Goal: Communication & Community: Answer question/provide support

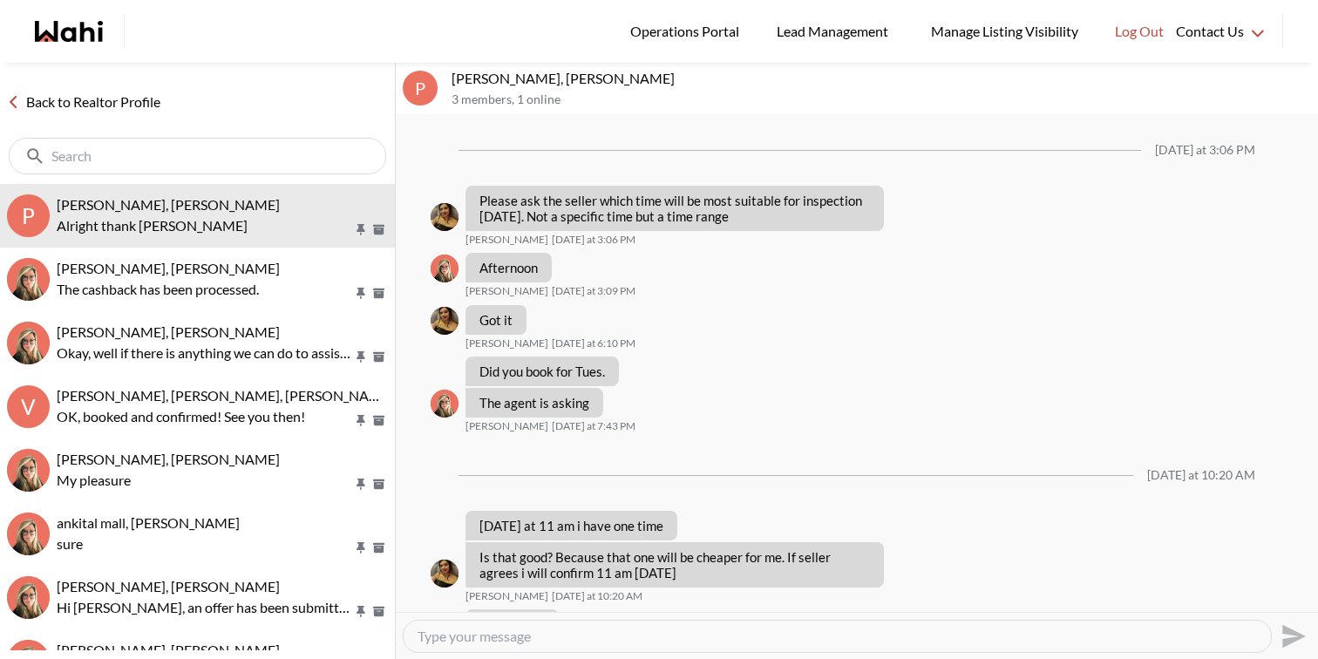
scroll to position [843, 0]
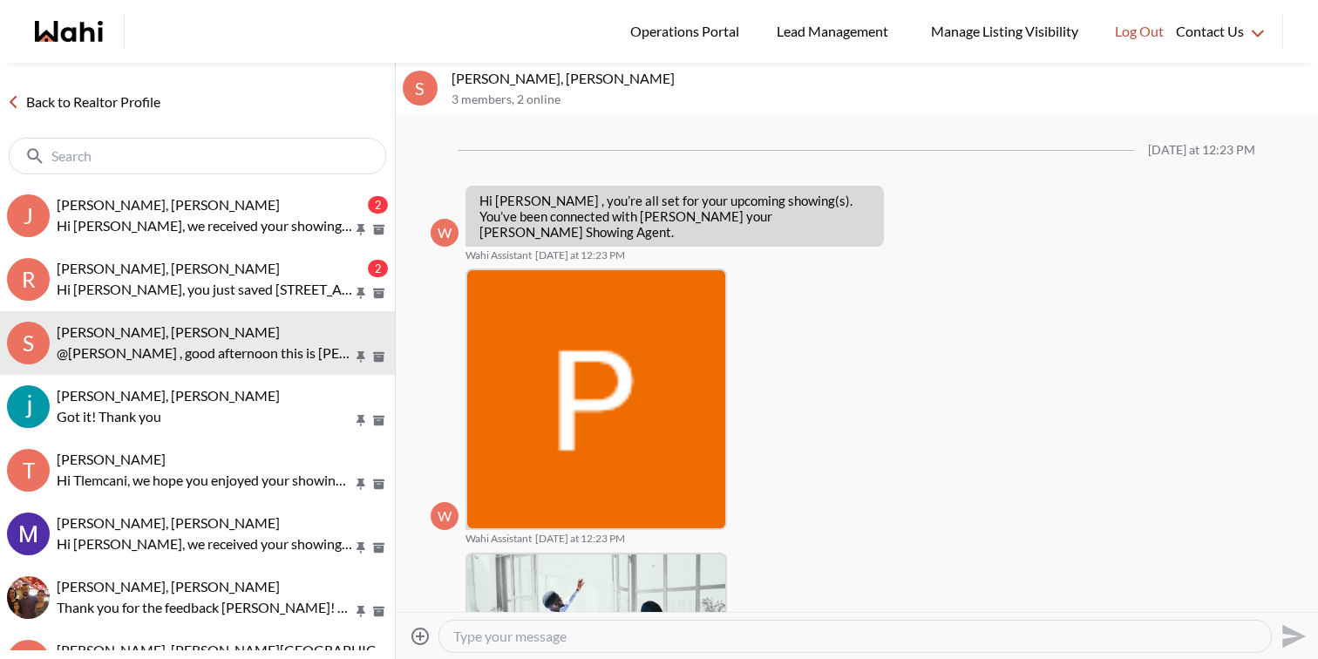
scroll to position [400, 0]
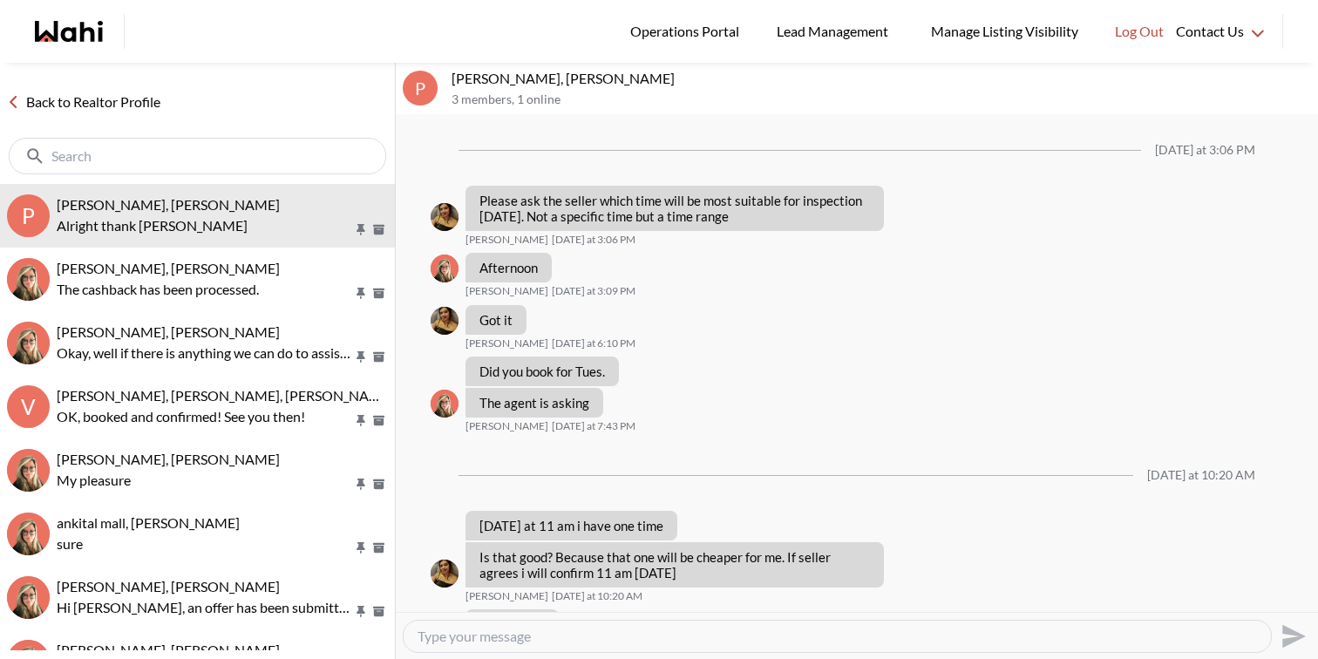
scroll to position [843, 0]
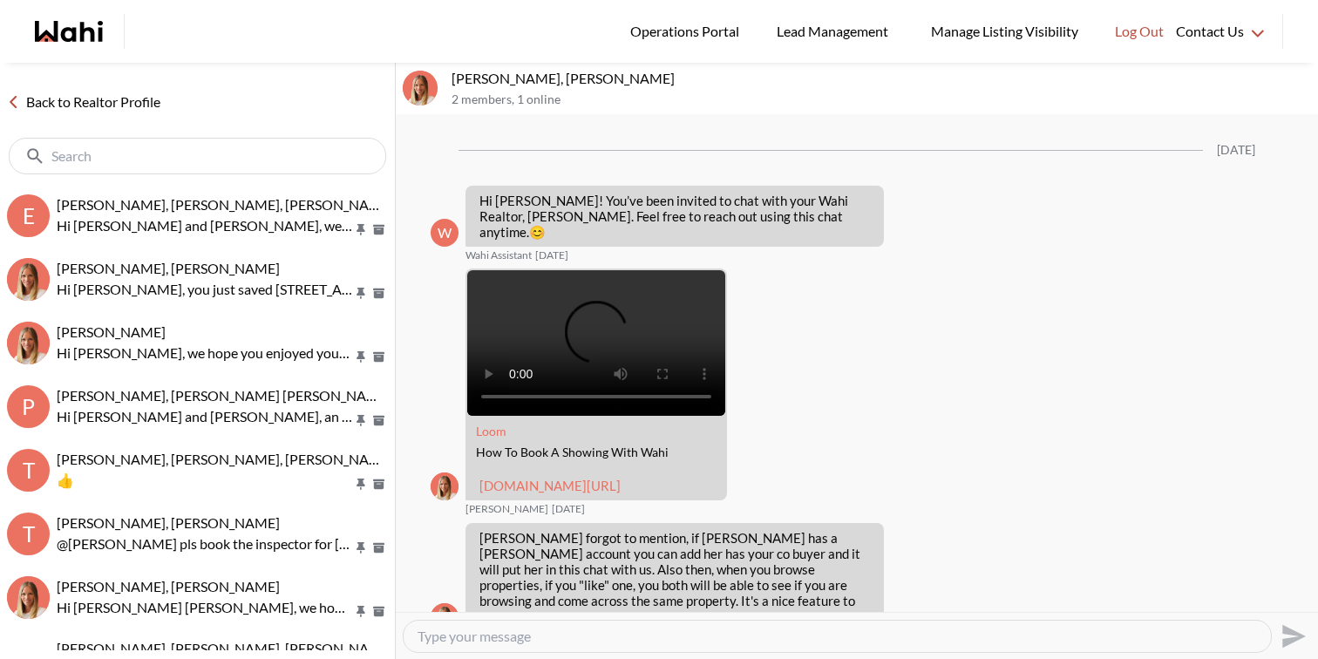
scroll to position [1120, 0]
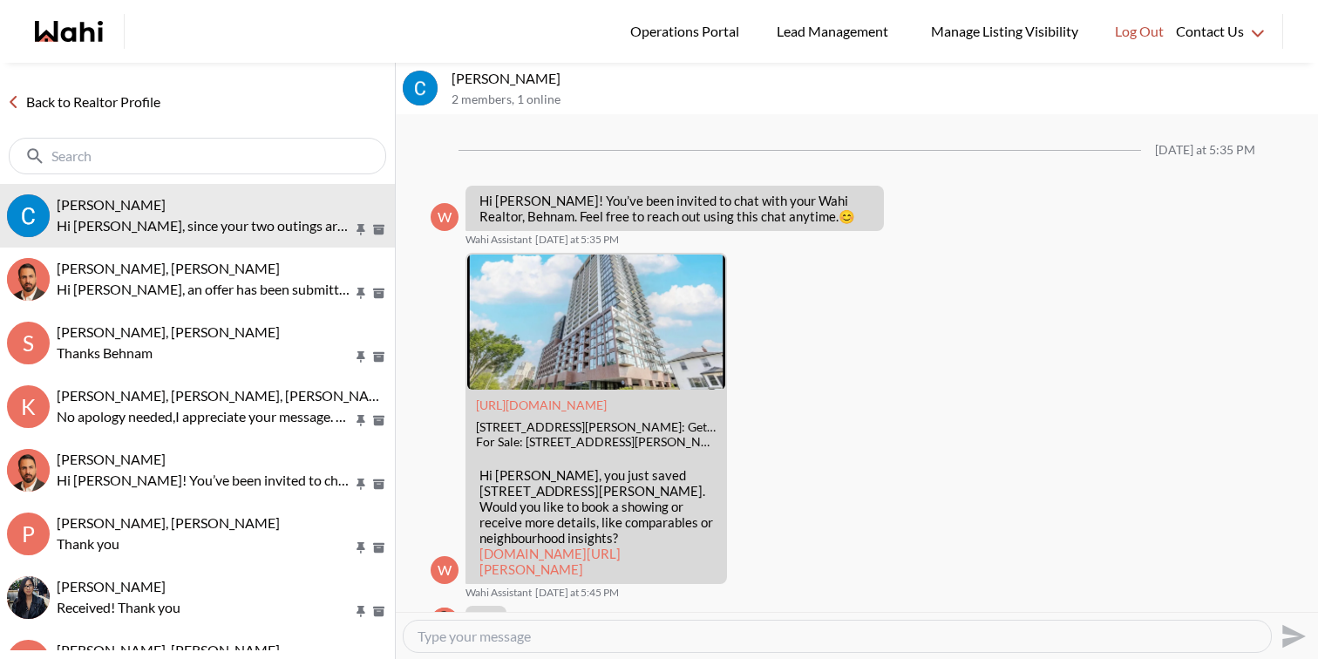
scroll to position [4025, 0]
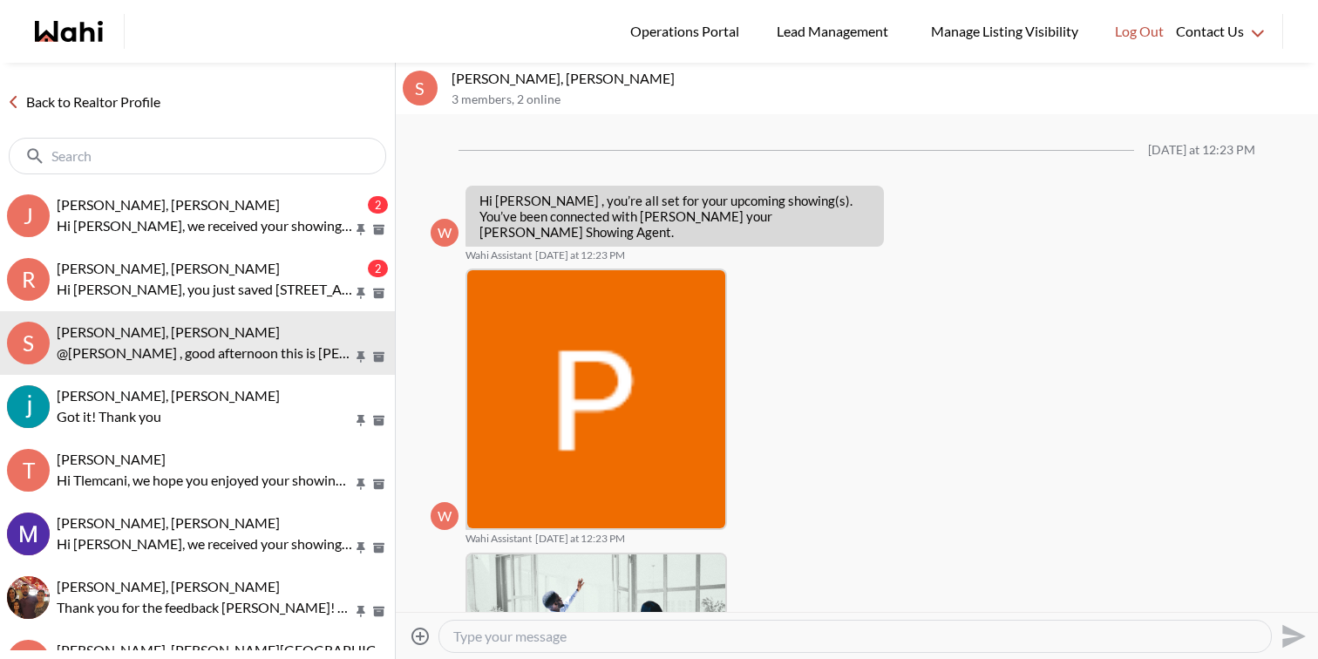
scroll to position [329, 0]
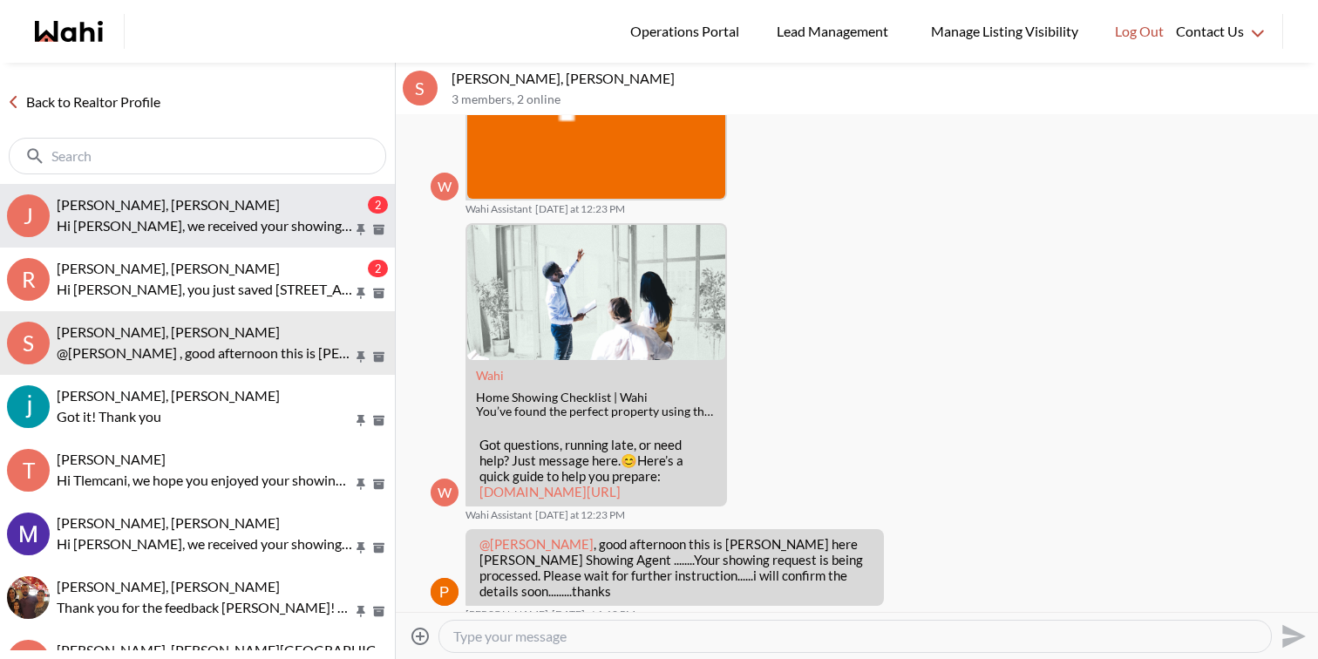
click at [183, 200] on div "Jaime Zárate, Faraz" at bounding box center [211, 204] width 308 height 17
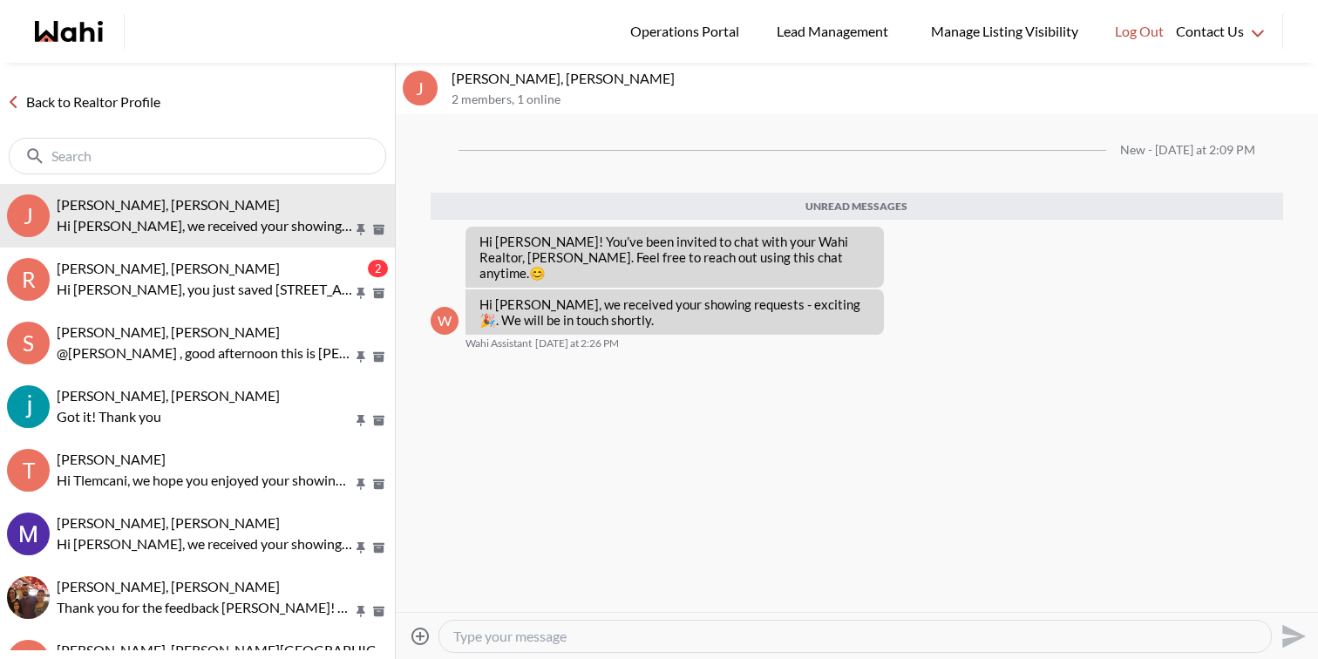
click at [521, 632] on textarea "Type your message" at bounding box center [855, 636] width 804 height 17
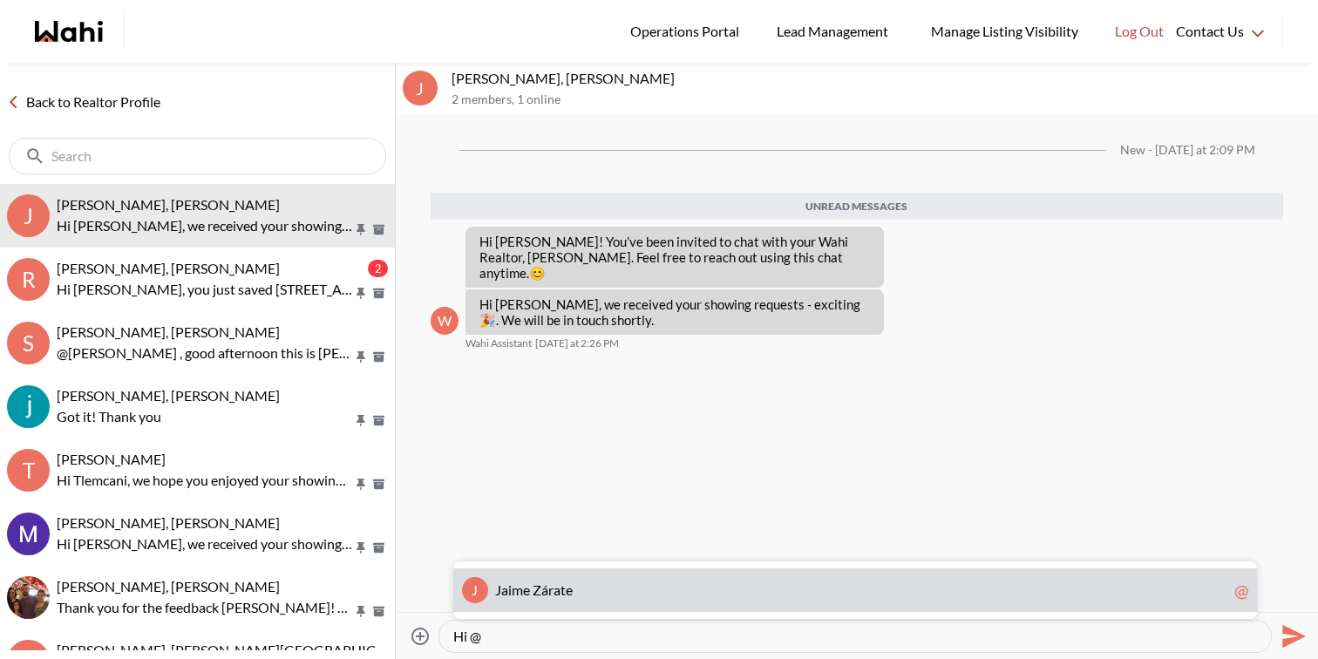
click at [542, 594] on span "á" at bounding box center [544, 589] width 7 height 17
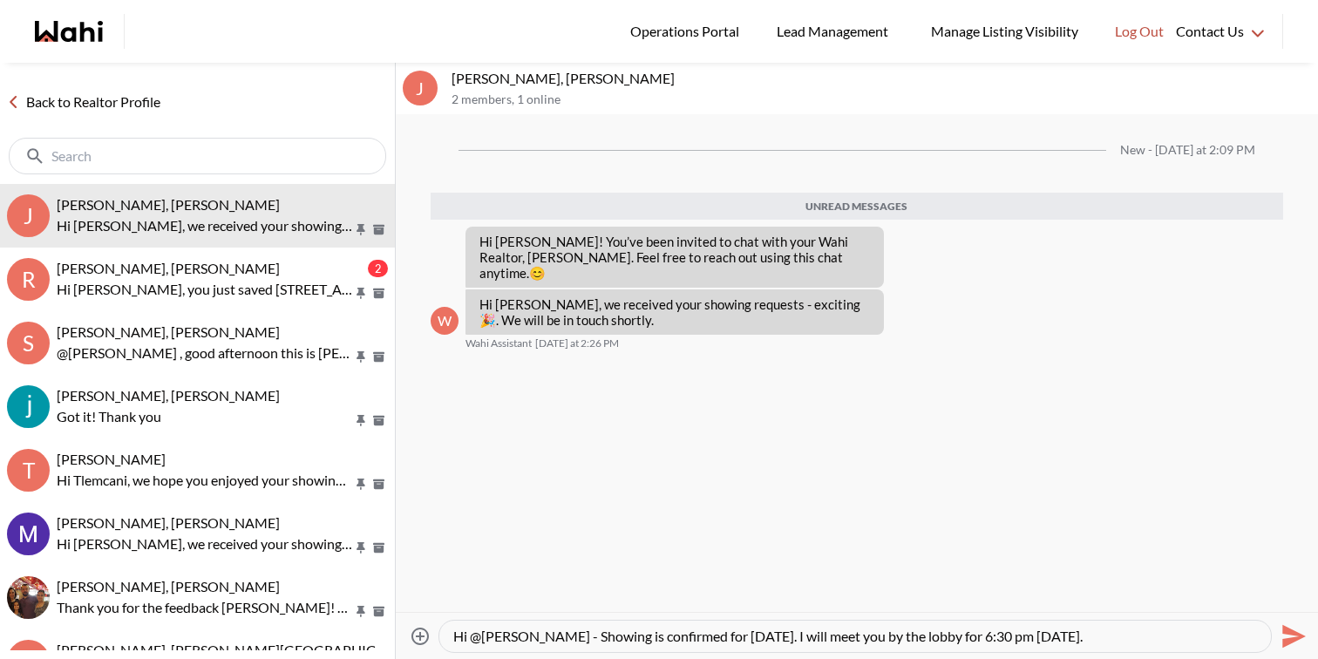
type textarea "Hi @Jaime Zárate - Showing is confirmed for tomorrow. I will meet you by the lo…"
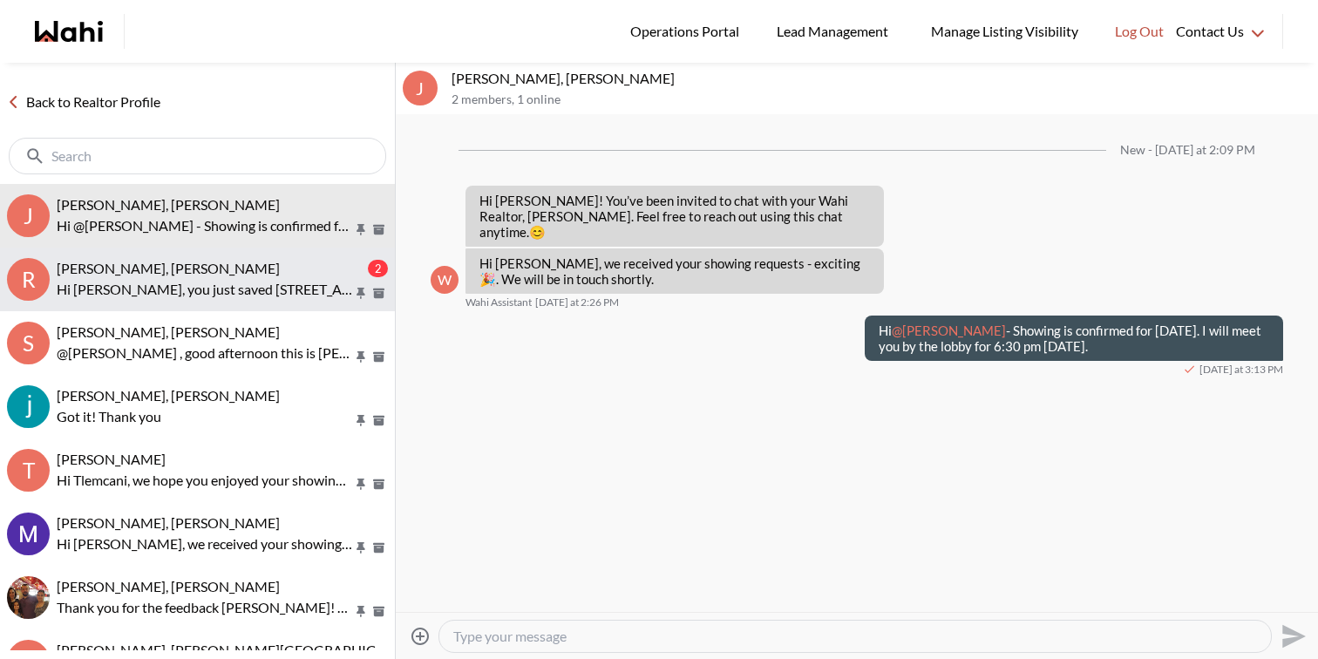
click at [247, 290] on p "Hi Ravinder, you just saved 1111 Skyridge Blvd, Pickering. Would you like to bo…" at bounding box center [205, 289] width 296 height 21
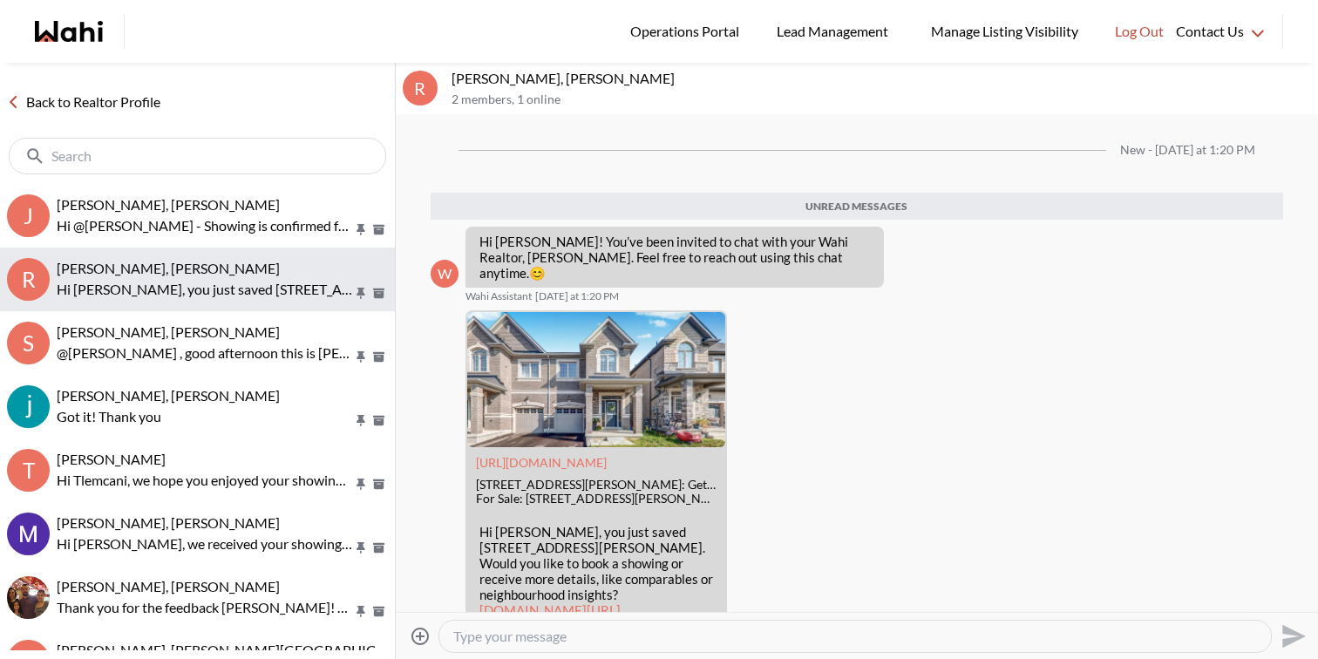
scroll to position [51, 0]
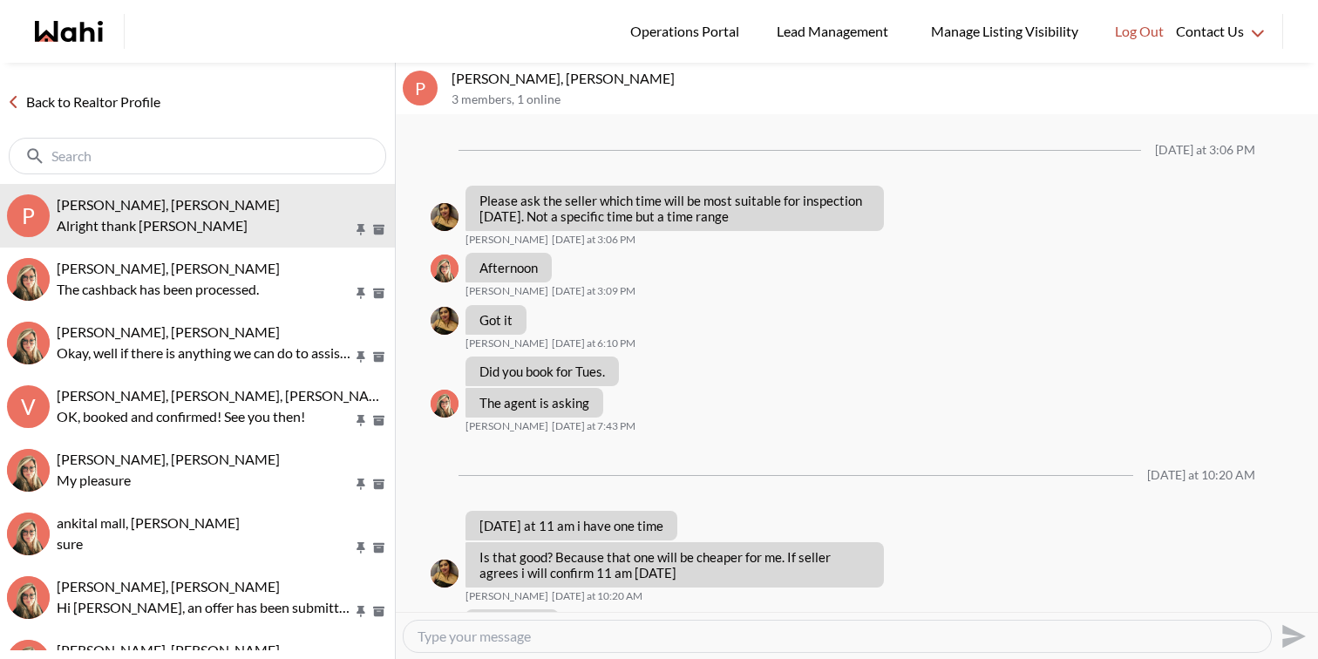
scroll to position [843, 0]
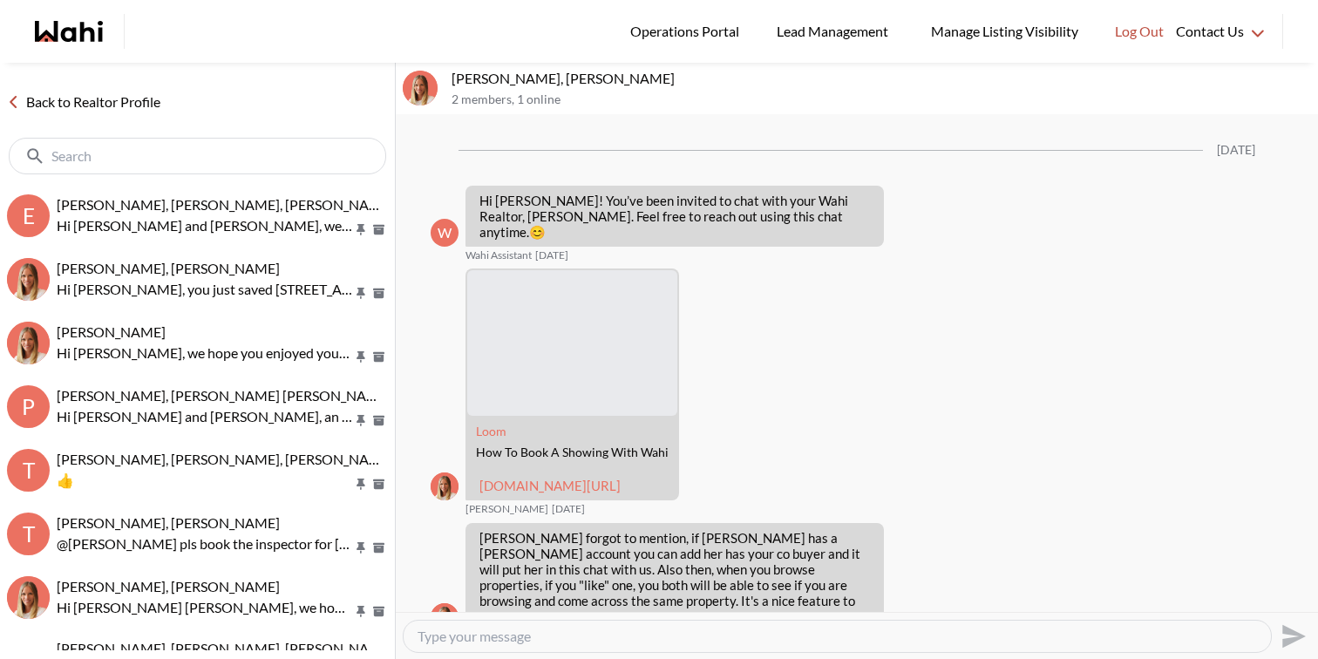
scroll to position [1120, 0]
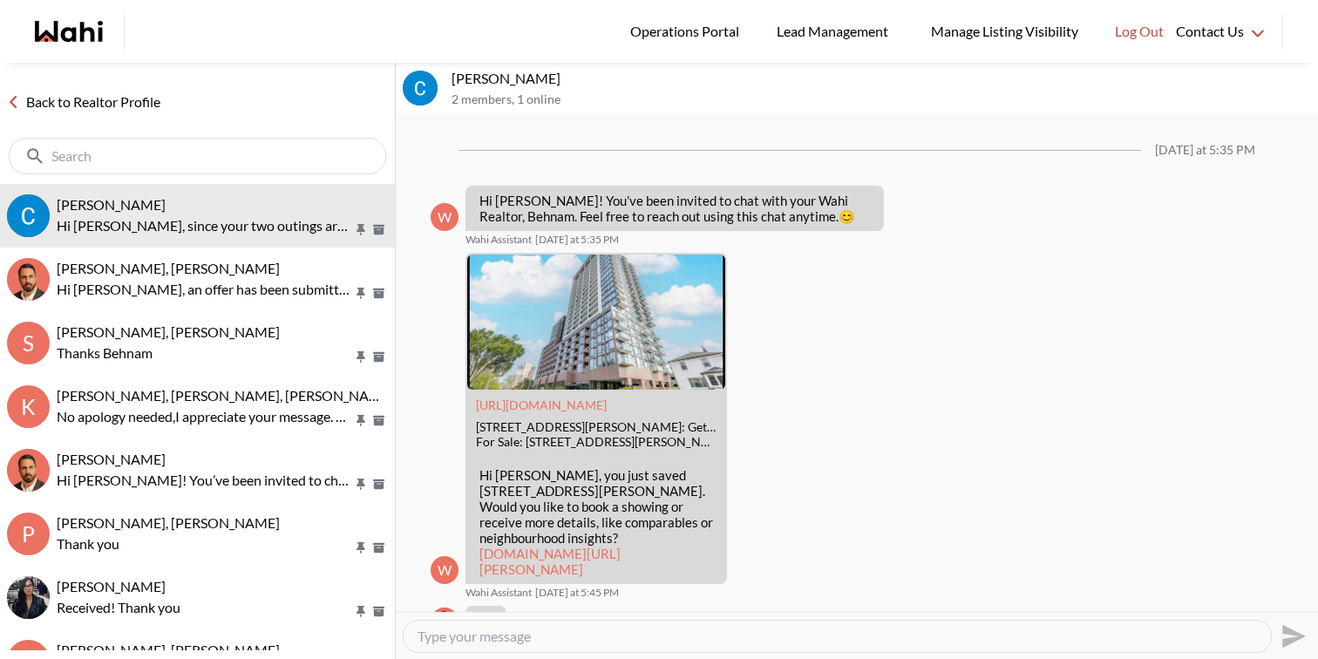
scroll to position [4025, 0]
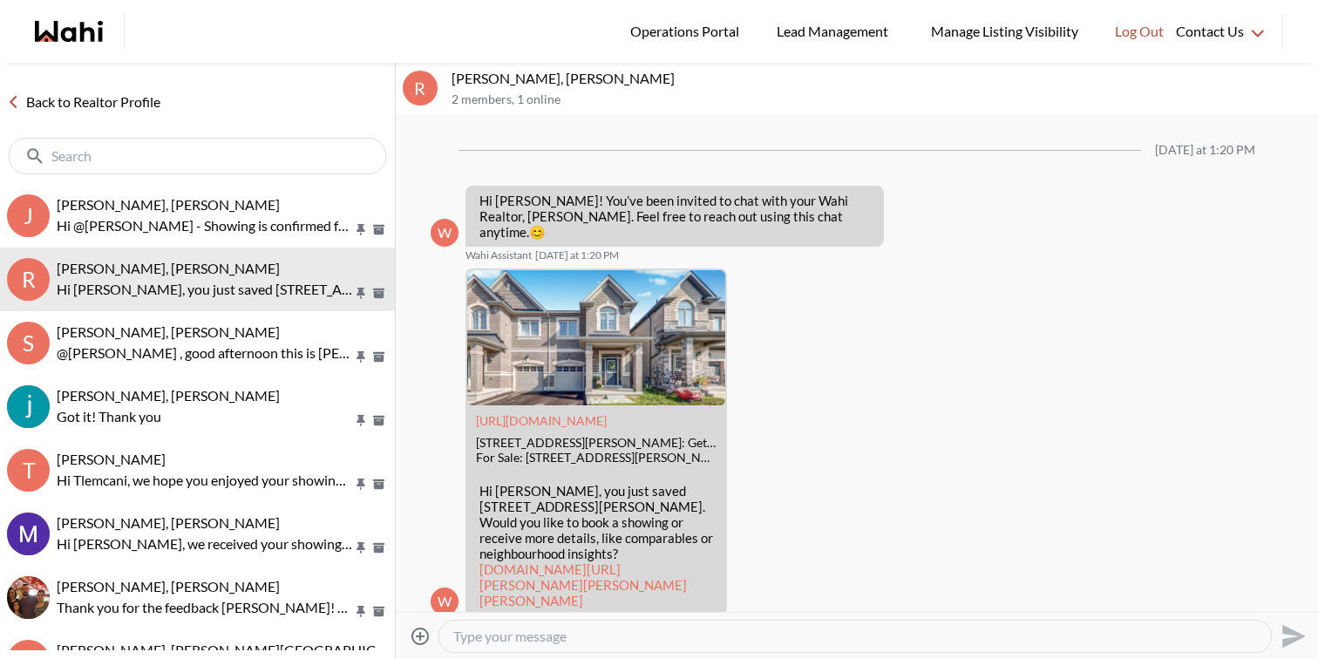
scroll to position [10, 0]
